Goal: Obtain resource: Obtain resource

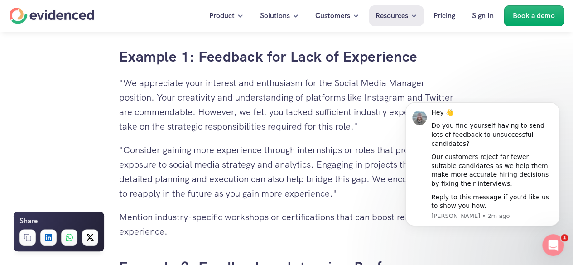
scroll to position [2050, 0]
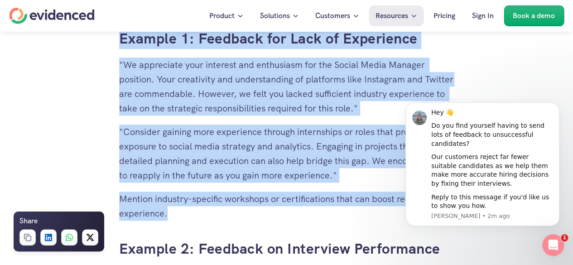
drag, startPoint x: 121, startPoint y: 37, endPoint x: 176, endPoint y: 213, distance: 185.1
copy div "Lore ip dolo sita consecte adipis elitseddo? Eiusm t incid utla Etdo m aliq? En…"
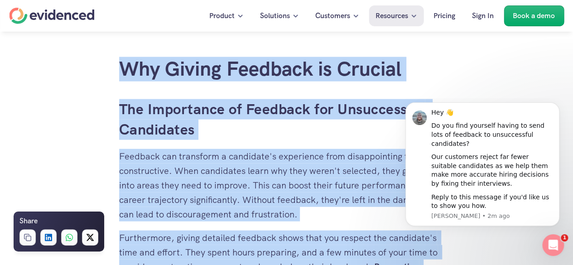
scroll to position [936, 0]
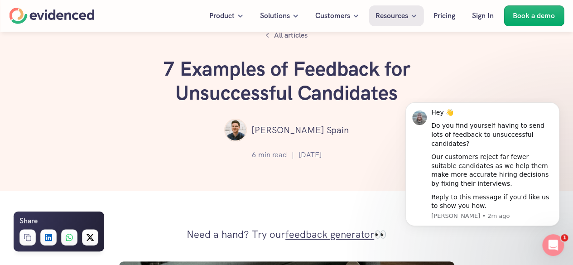
scroll to position [0, 0]
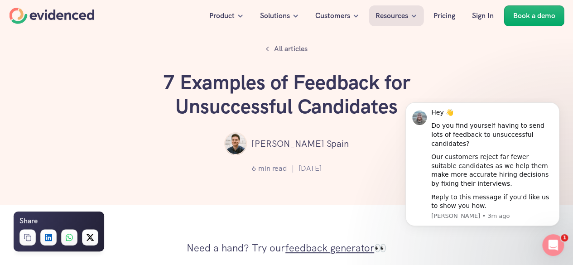
drag, startPoint x: 293, startPoint y: 80, endPoint x: 408, endPoint y: 89, distance: 115.9
click at [408, 89] on h1 "7 Examples of Feedback for Unsuccessful Candidates" at bounding box center [287, 95] width 272 height 48
copy h1 "Feedback for"
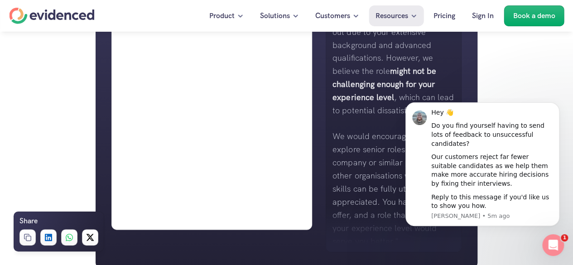
scroll to position [720, 0]
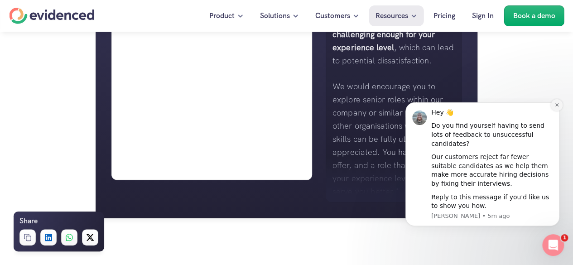
click at [556, 107] on icon "Dismiss notification" at bounding box center [556, 104] width 5 height 5
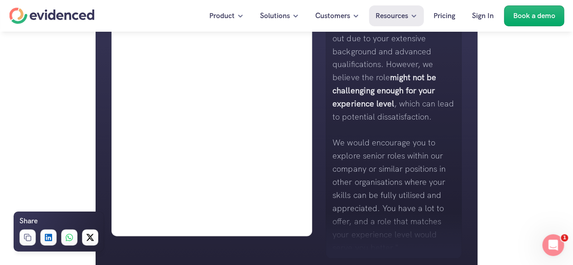
scroll to position [711, 0]
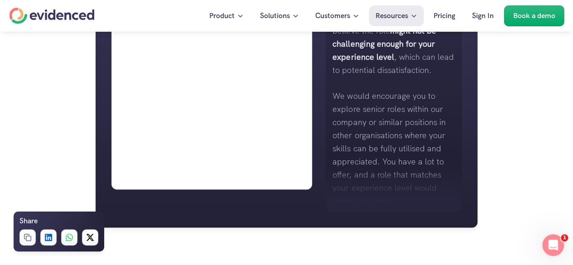
click at [310, 101] on div "Generate your feedback" at bounding box center [211, 57] width 201 height 263
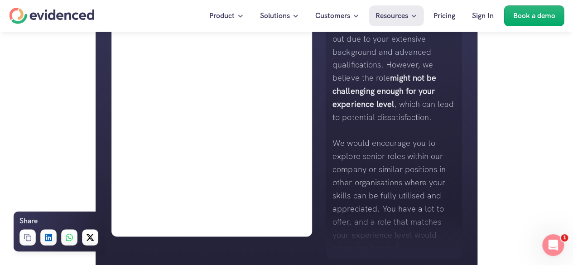
scroll to position [658, 0]
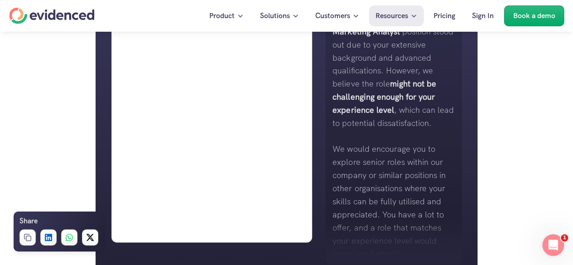
click at [241, 51] on h4 "Want to make more accurate hiring decisions?" at bounding box center [234, 49] width 186 height 14
click at [178, 47] on h4 "Want to make more accurate hiring decisions?" at bounding box center [234, 49] width 186 height 14
click at [159, 48] on h4 "Want to make more accurate hiring decisions?" at bounding box center [234, 49] width 186 height 14
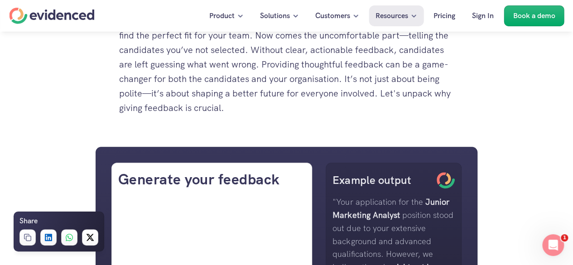
scroll to position [468, 0]
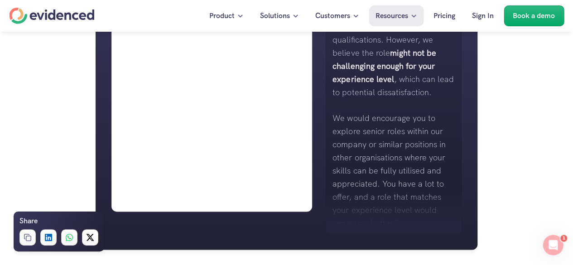
scroll to position [707, 0]
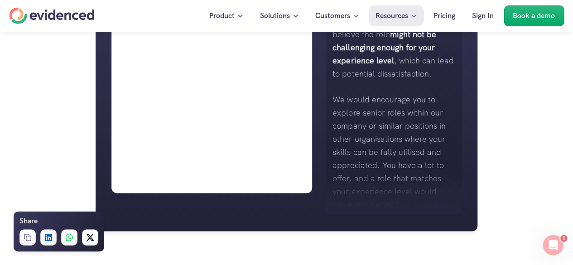
click at [454, 112] on p "We would encourage you to explore senior roles within our company or similar po…" at bounding box center [393, 151] width 122 height 117
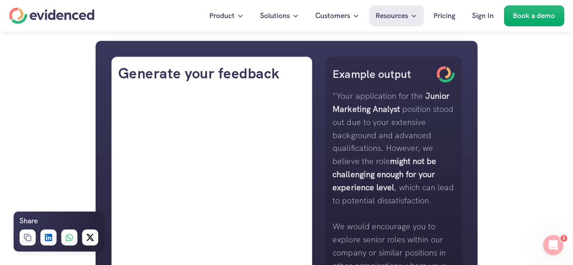
scroll to position [562, 0]
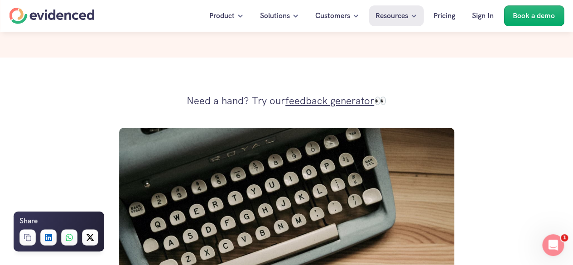
scroll to position [160, 0]
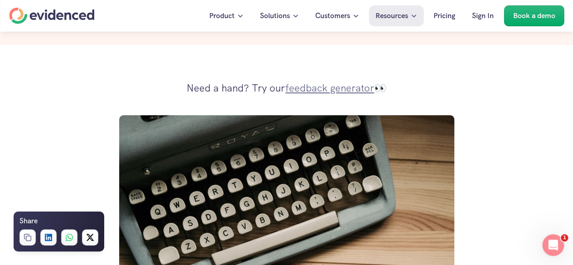
click at [321, 91] on link "feedback generator" at bounding box center [329, 88] width 89 height 13
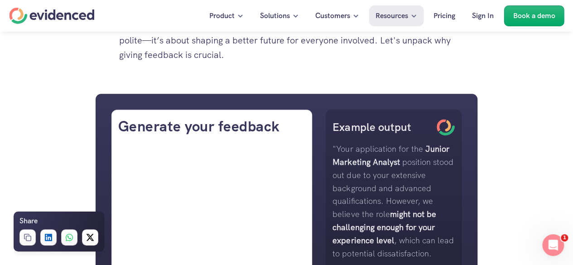
scroll to position [562, 0]
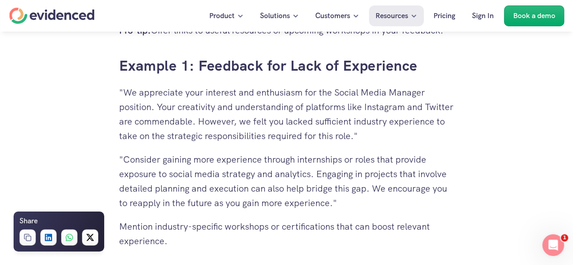
scroll to position [2045, 0]
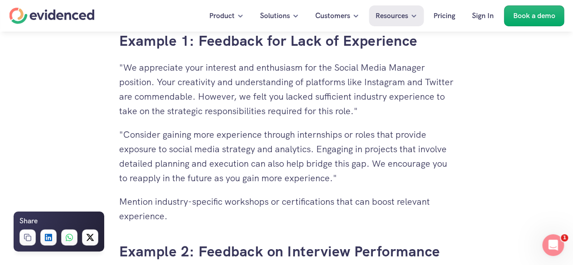
drag, startPoint x: 115, startPoint y: 39, endPoint x: 173, endPoint y: 217, distance: 187.2
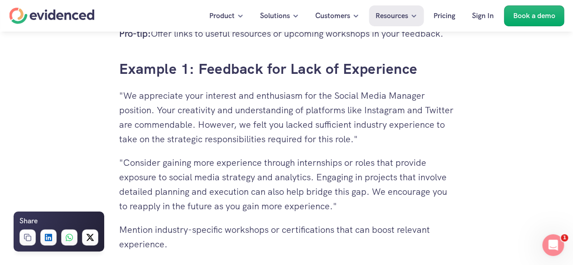
scroll to position [2010, 0]
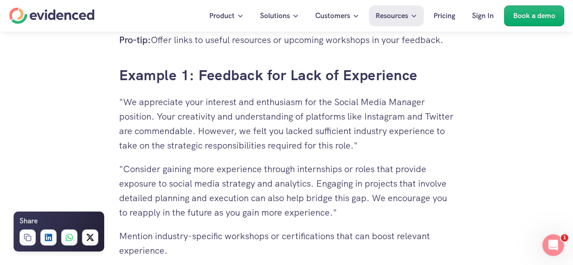
click at [397, 132] on p ""We appreciate your interest and enthusiasm for the Social Media Manager positi…" at bounding box center [286, 124] width 335 height 58
drag, startPoint x: 172, startPoint y: 253, endPoint x: 121, endPoint y: 78, distance: 181.6
copy div "Example 1: Feedback for Lack of Experience "We appreciate your interest and ent…"
